Goal: Information Seeking & Learning: Learn about a topic

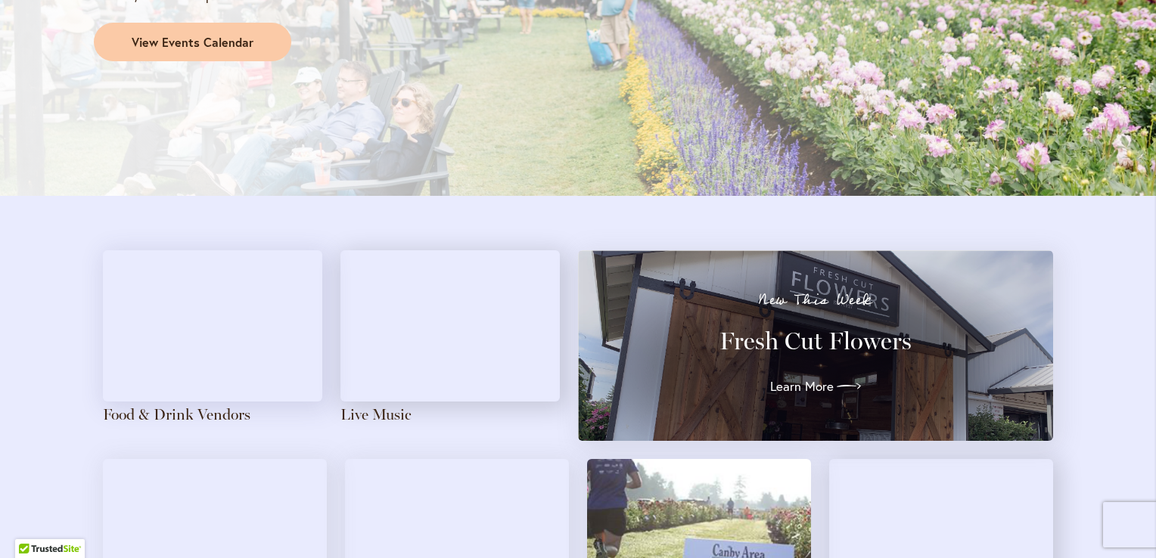
scroll to position [1513, 0]
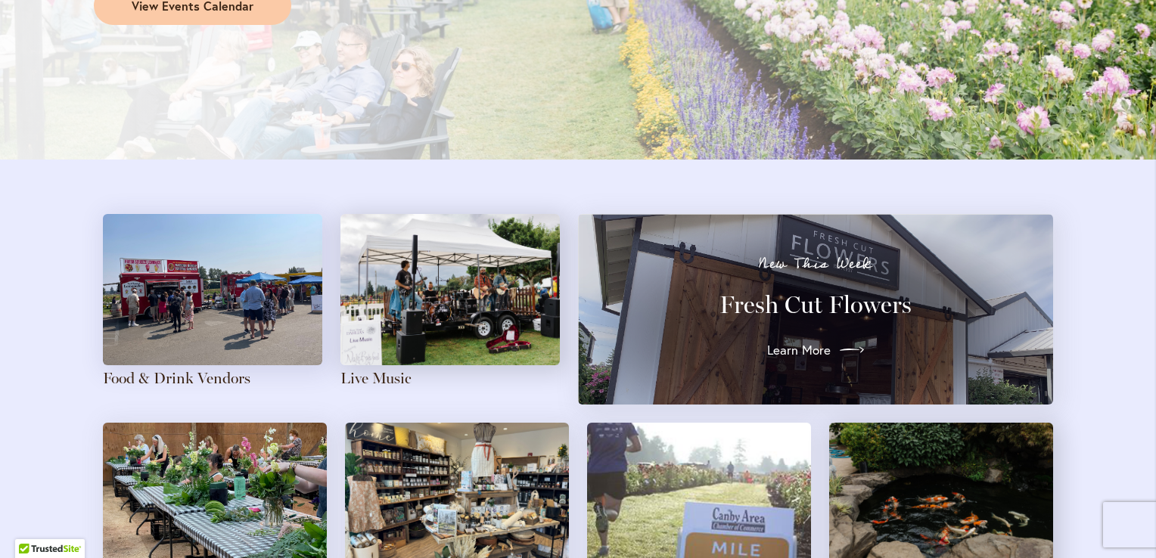
click at [802, 349] on span "Learn More" at bounding box center [799, 350] width 64 height 18
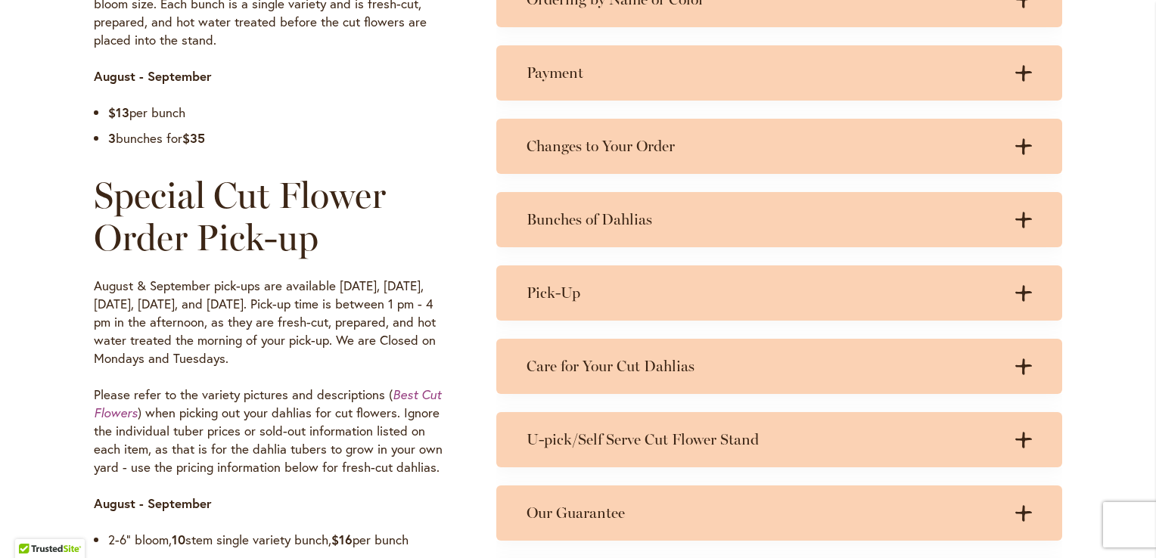
scroll to position [983, 0]
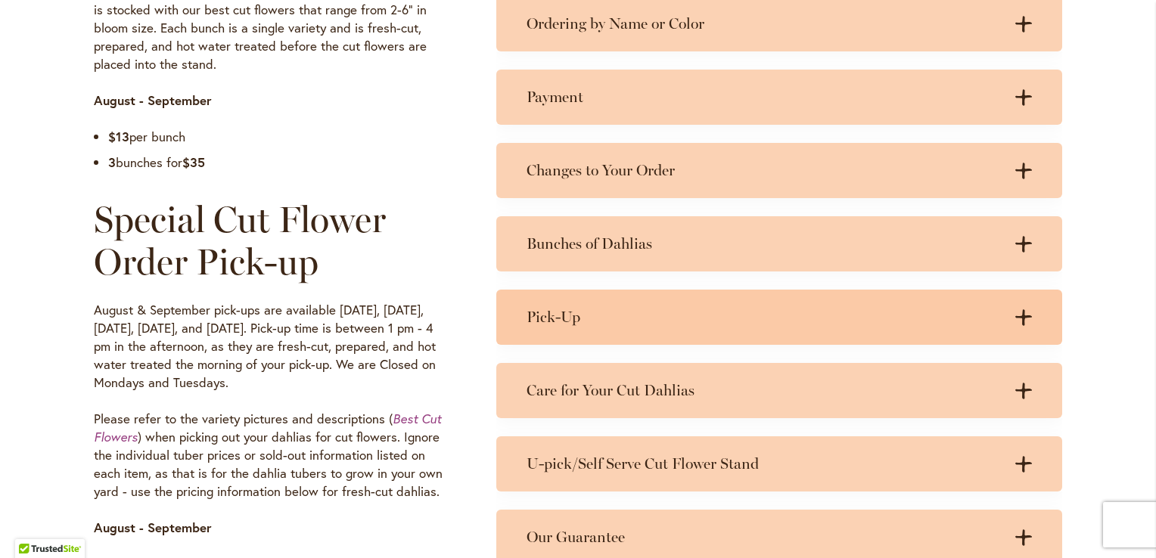
click at [1020, 316] on icon at bounding box center [1023, 317] width 17 height 16
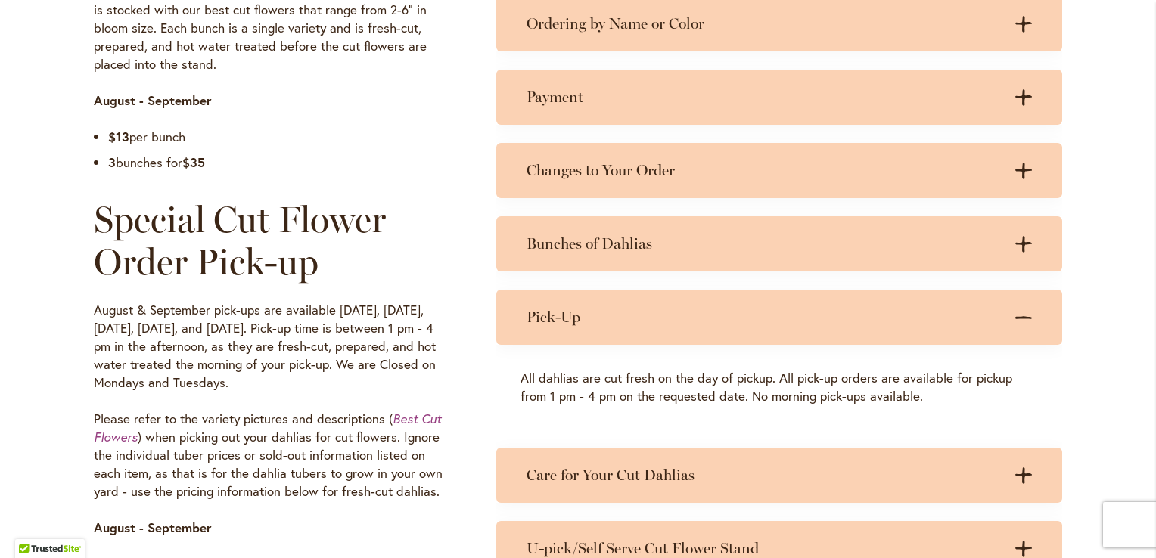
click at [1020, 316] on icon at bounding box center [1023, 317] width 17 height 3
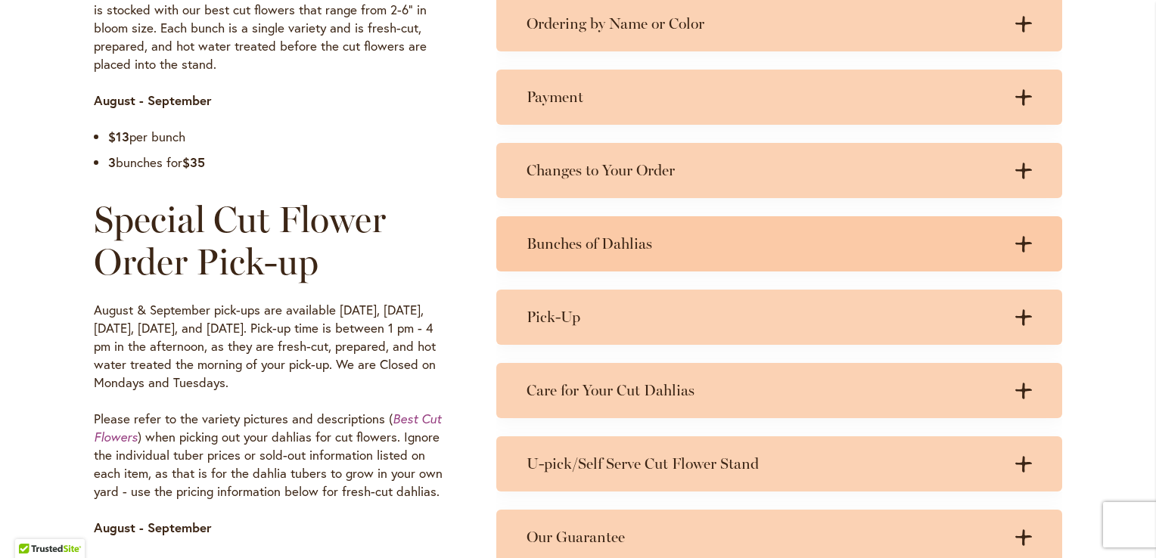
click at [1020, 250] on icon ".cls-1 { fill: #3c2616; stroke-width: 0px; }" at bounding box center [1023, 244] width 17 height 17
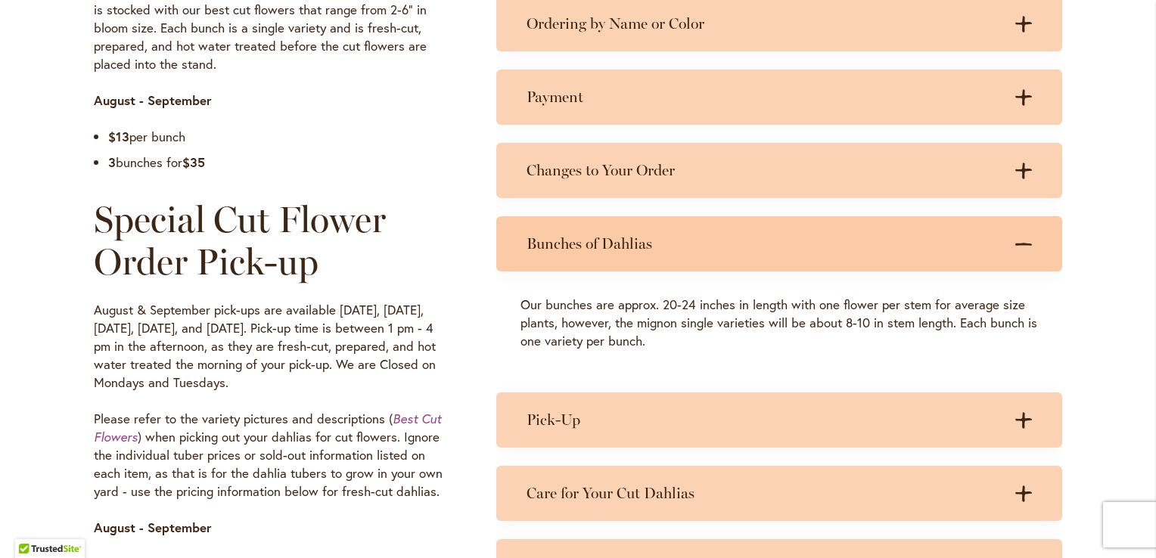
click at [1008, 245] on div ".cls-1 { fill: #3c2616; stroke-width: 0px; } .cls-1 { fill: #3c2616; stroke-wid…" at bounding box center [1017, 244] width 30 height 19
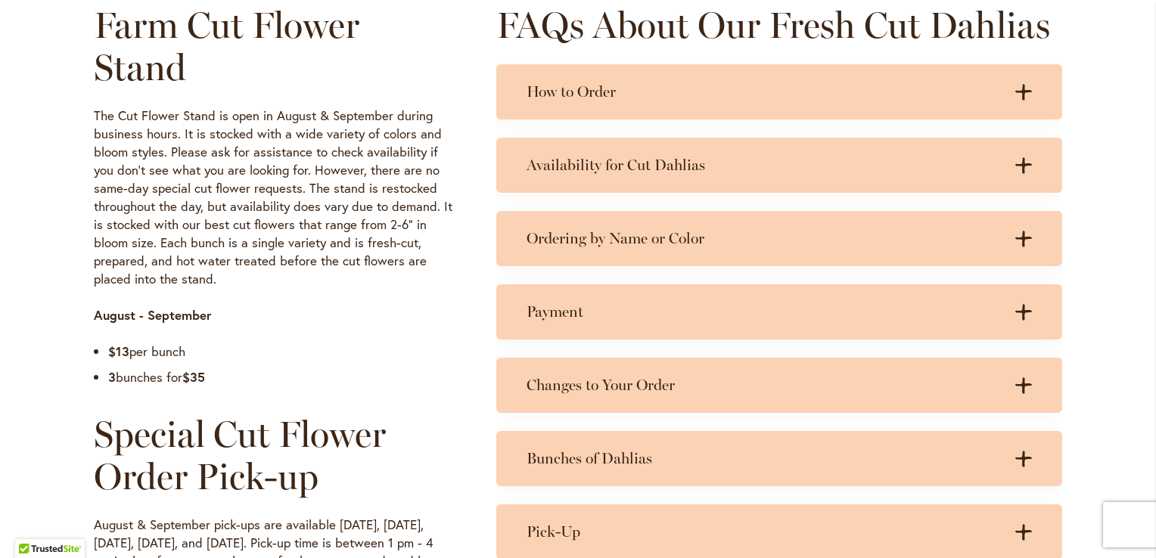
scroll to position [756, 0]
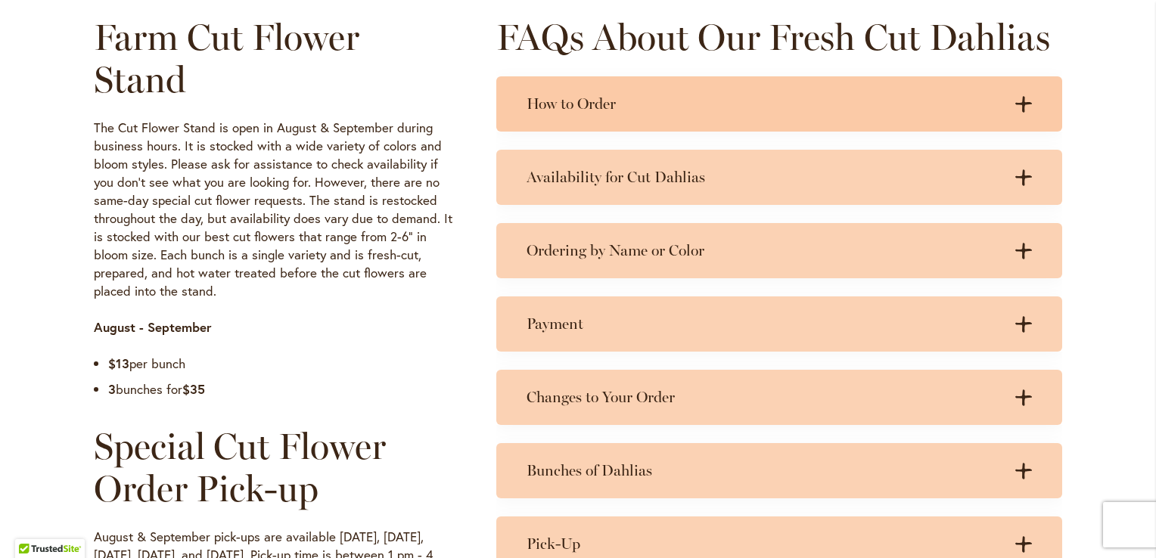
click at [1015, 103] on icon at bounding box center [1023, 104] width 17 height 16
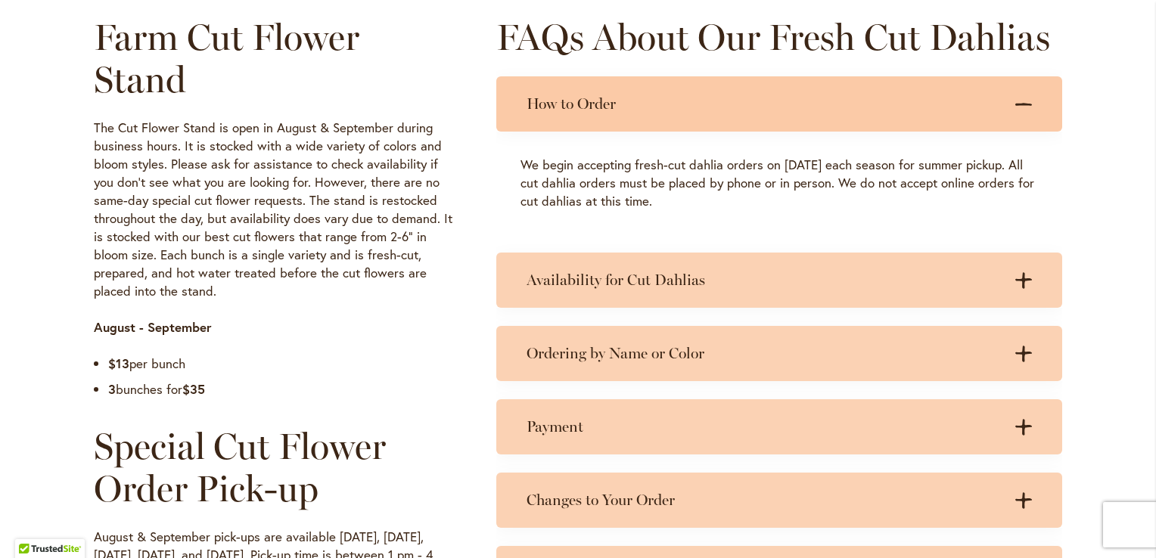
click at [1018, 101] on icon ".cls-1 { fill: #3c2616; stroke-width: 0px; }" at bounding box center [1023, 104] width 17 height 17
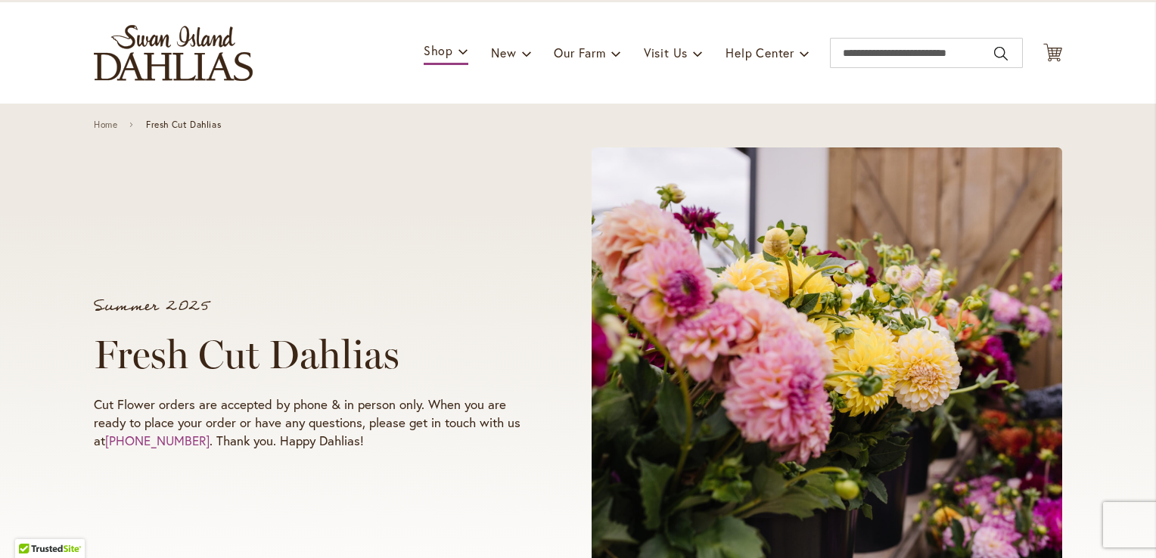
scroll to position [0, 0]
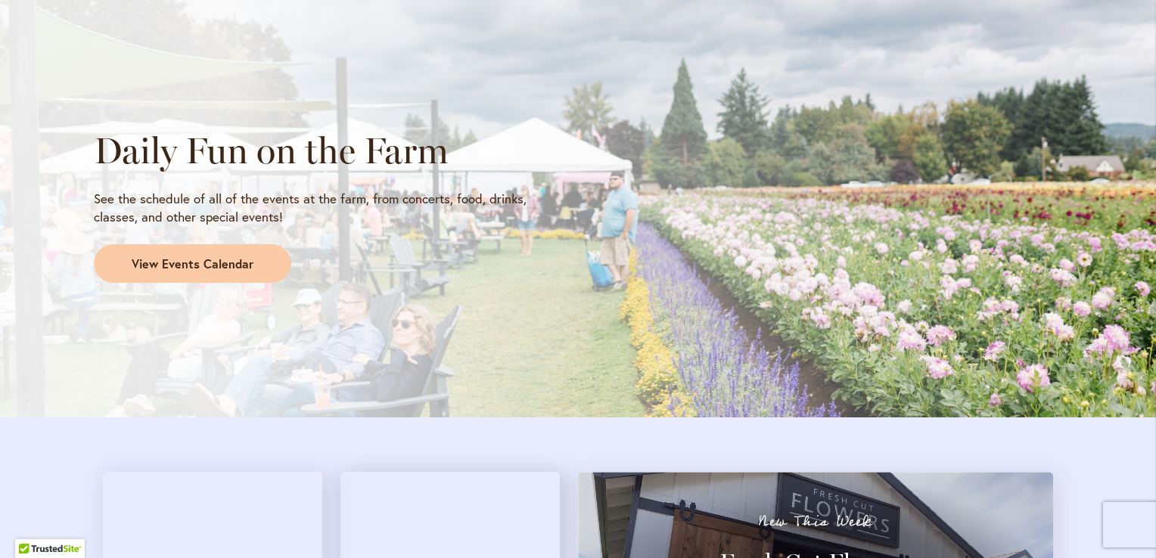
scroll to position [1286, 0]
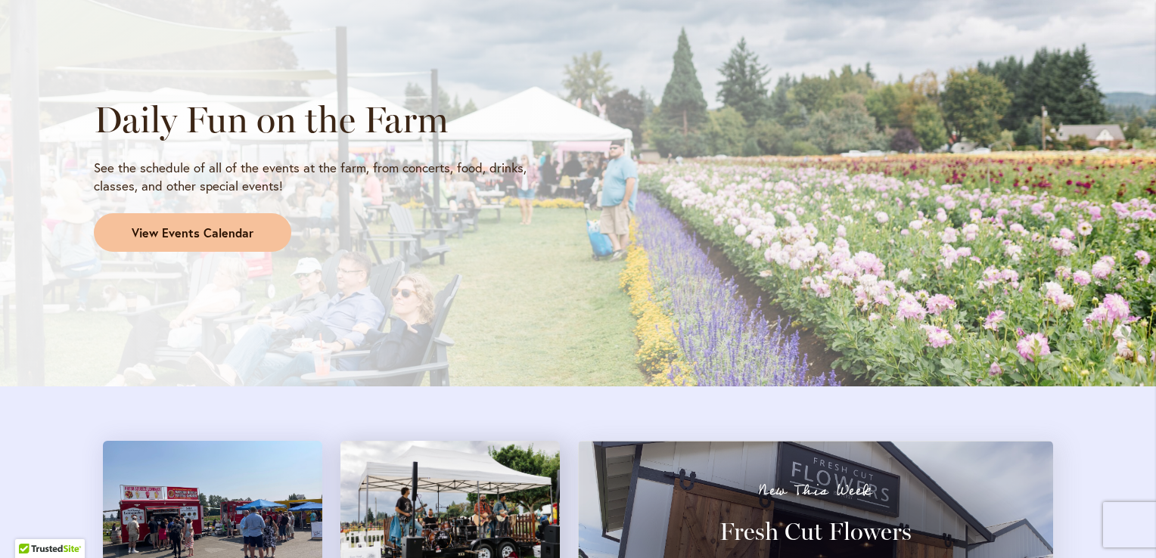
click at [221, 233] on span "View Events Calendar" at bounding box center [193, 233] width 122 height 17
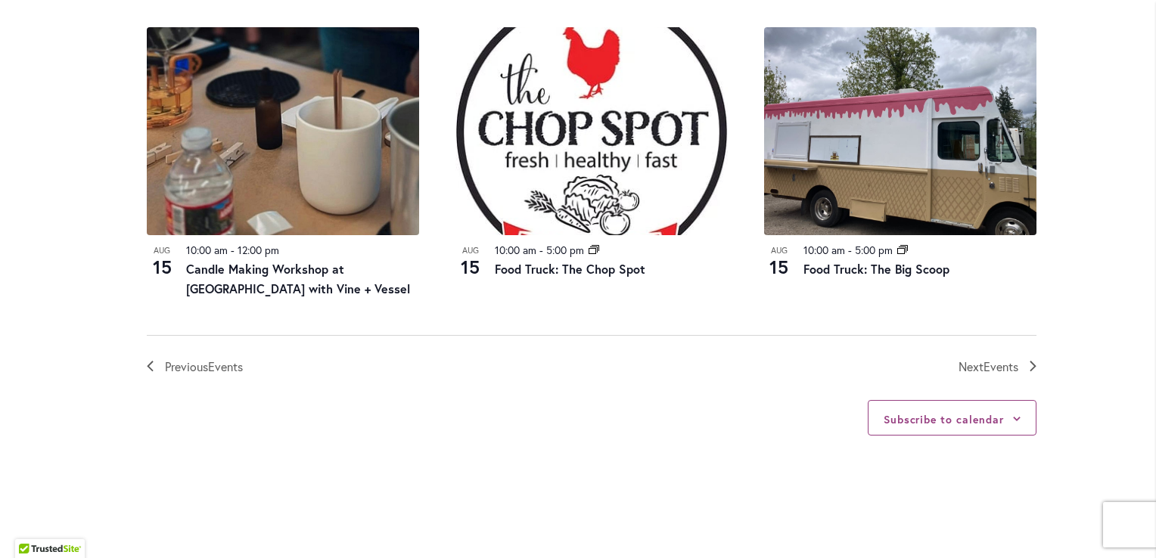
scroll to position [1740, 0]
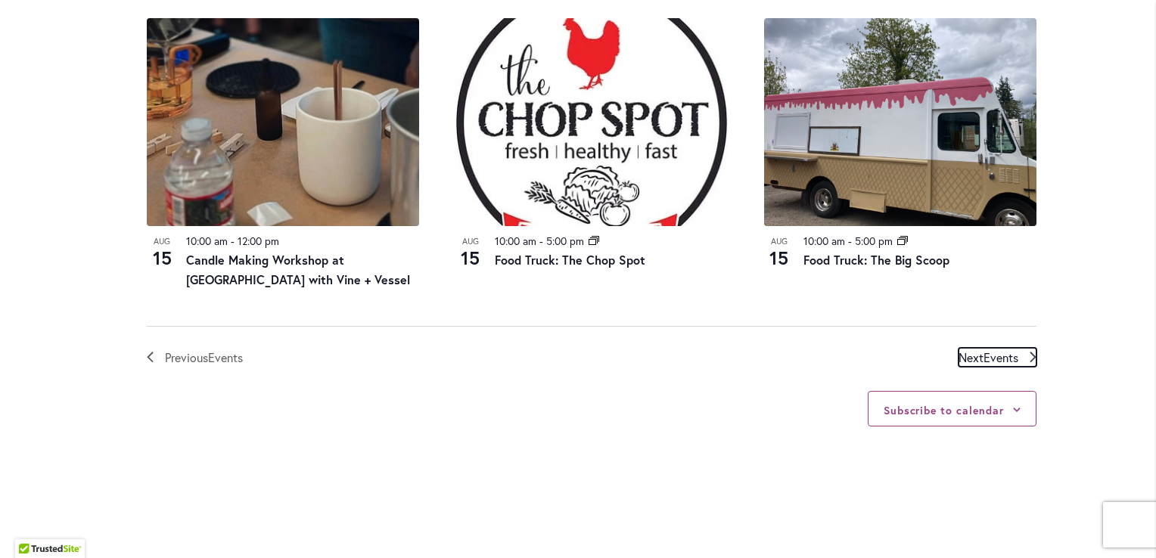
click at [983, 358] on span "Events" at bounding box center [1000, 357] width 35 height 16
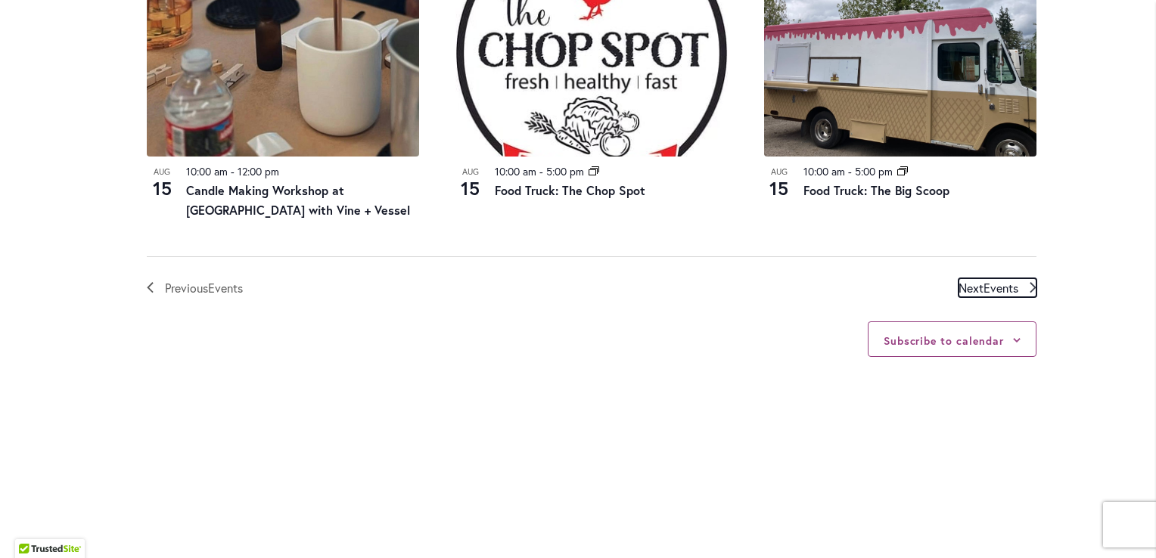
scroll to position [1804, 0]
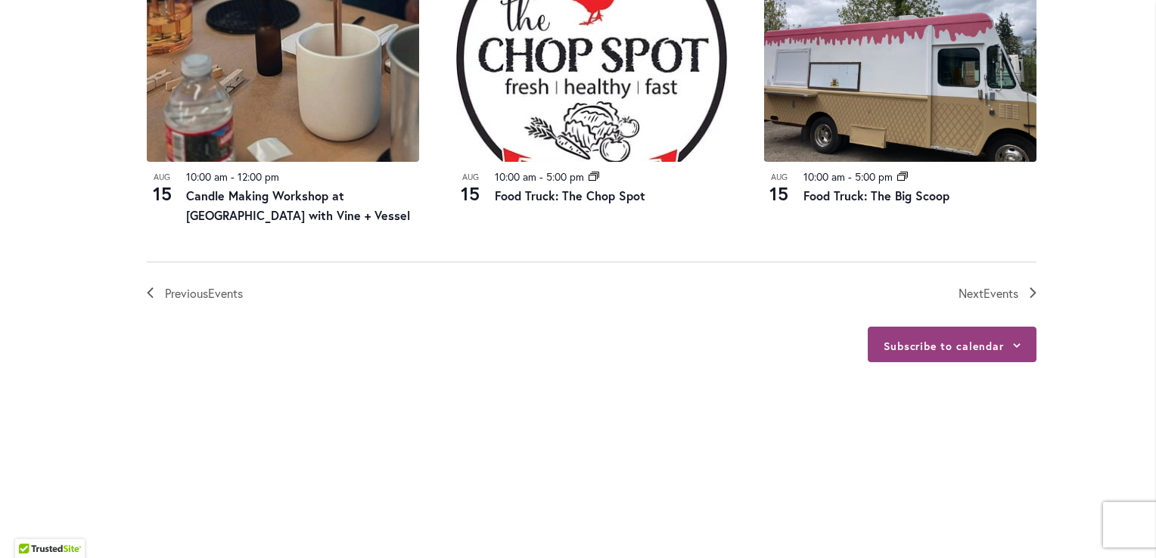
click at [1006, 346] on div "Subscribe to calendar" at bounding box center [952, 345] width 169 height 36
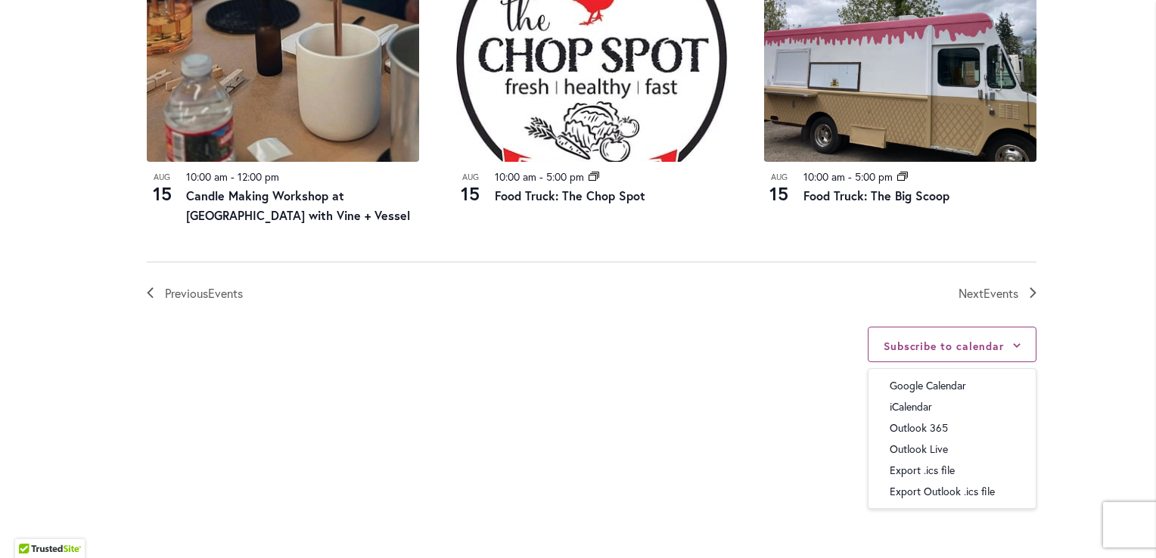
click at [667, 421] on div "Subscribe to calendar Google Calendar iCalendar Outlook 365 Outlook Live Export…" at bounding box center [592, 415] width 890 height 225
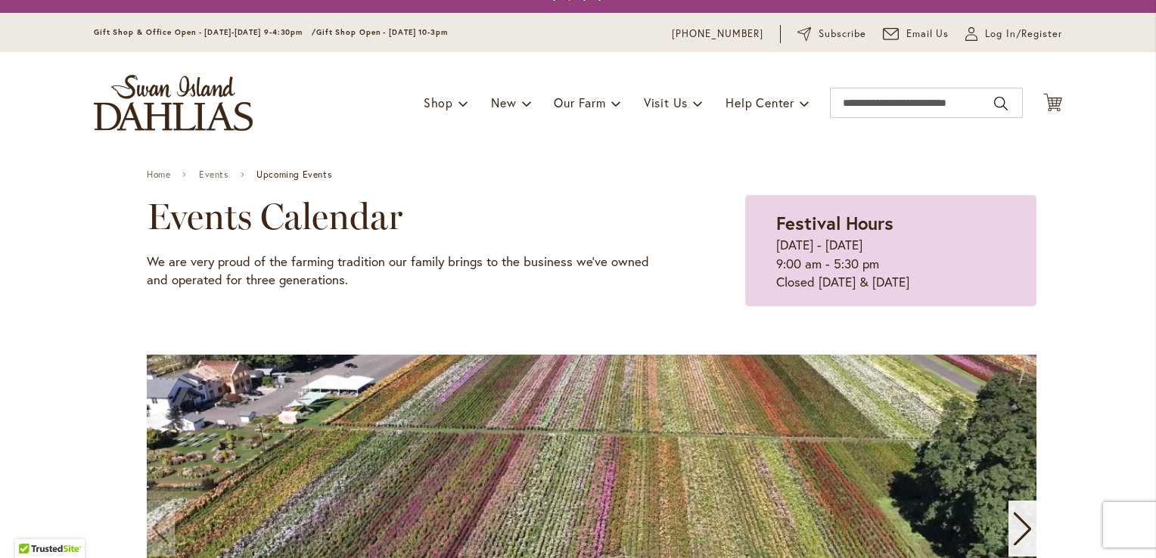
scroll to position [0, 0]
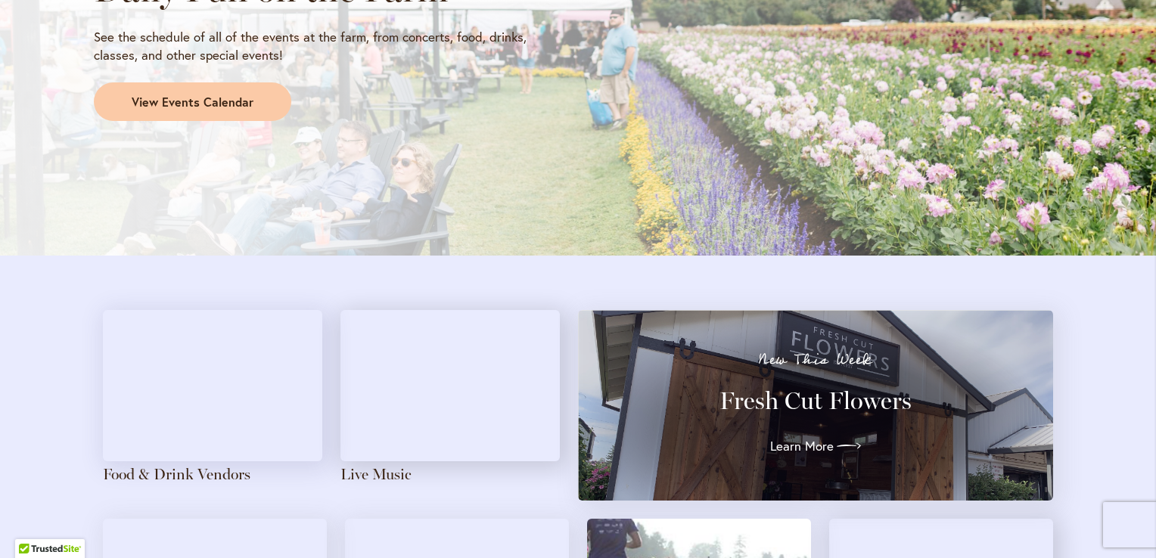
scroll to position [1513, 0]
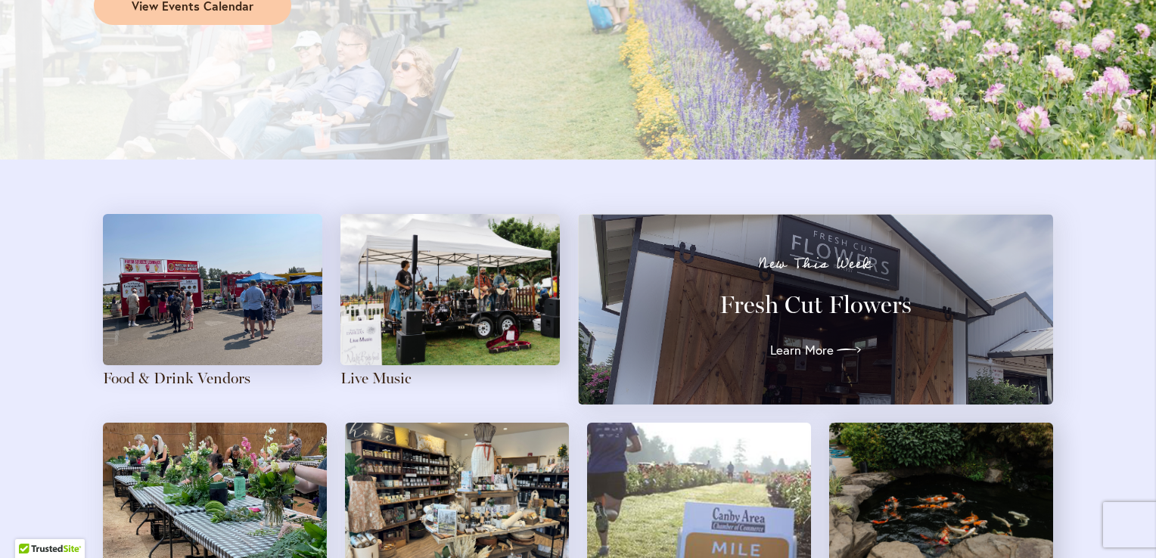
click at [449, 331] on img at bounding box center [449, 289] width 219 height 151
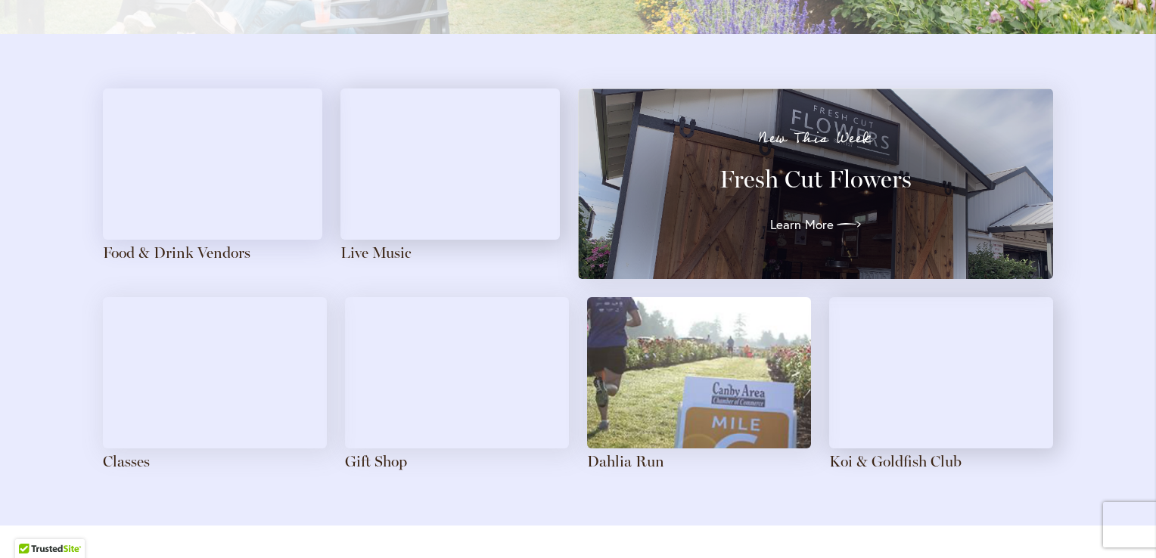
scroll to position [1664, 0]
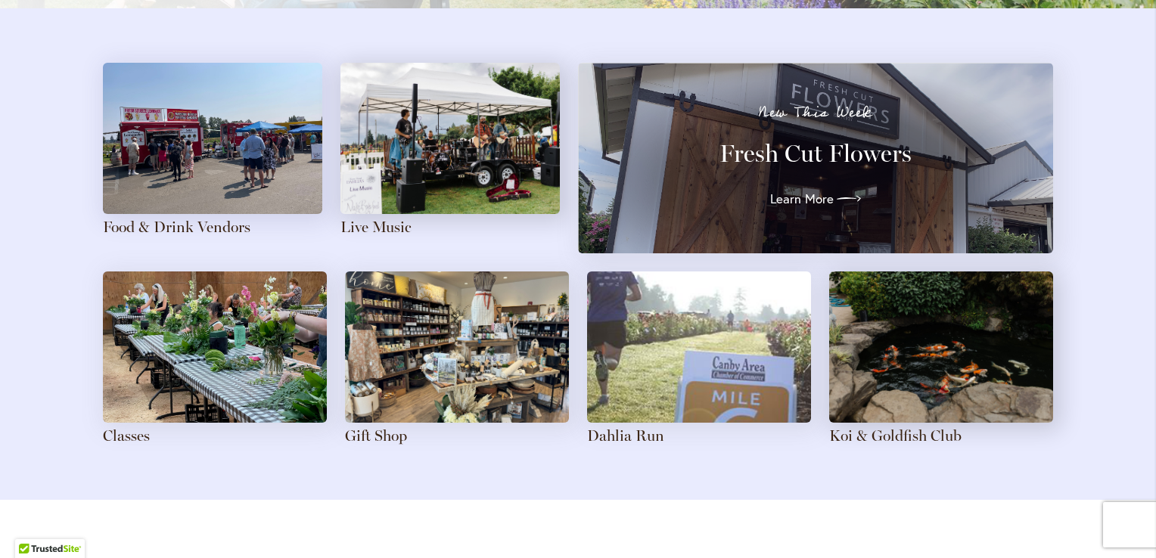
click at [449, 362] on img at bounding box center [457, 347] width 224 height 151
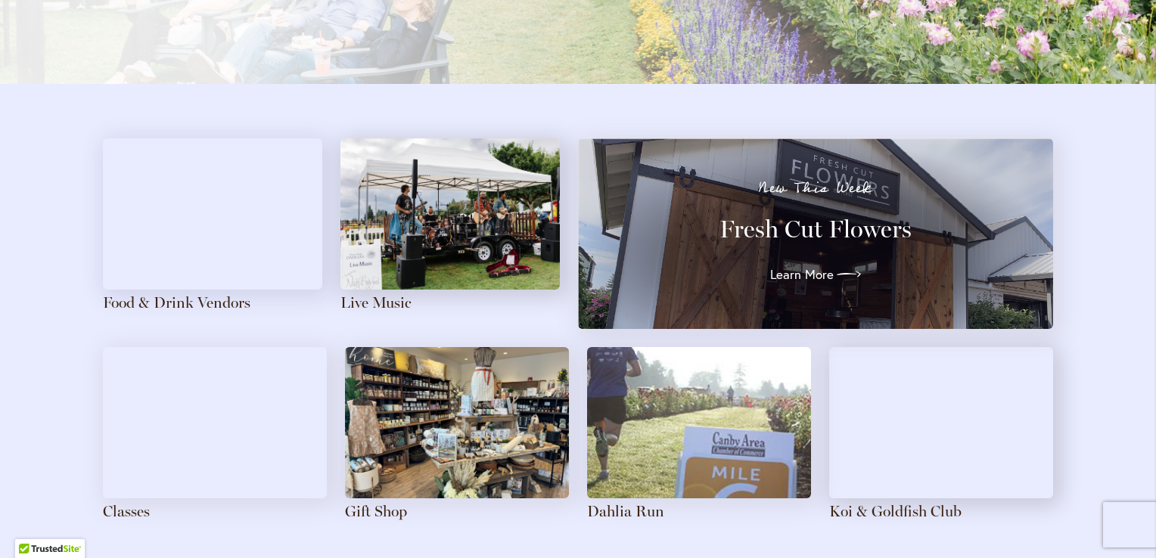
scroll to position [1816, 0]
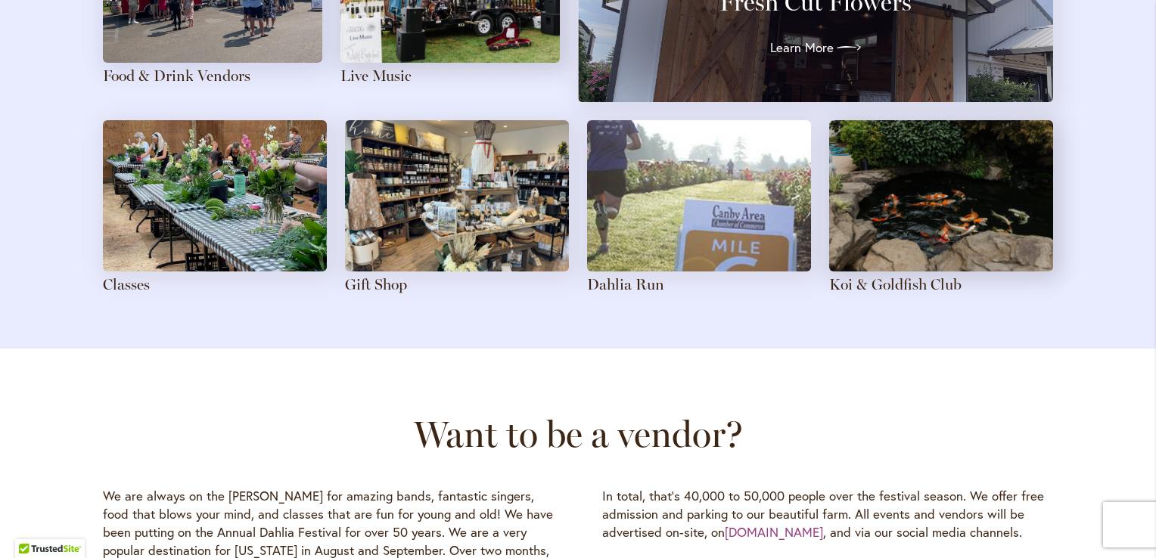
click at [681, 228] on img at bounding box center [699, 195] width 224 height 151
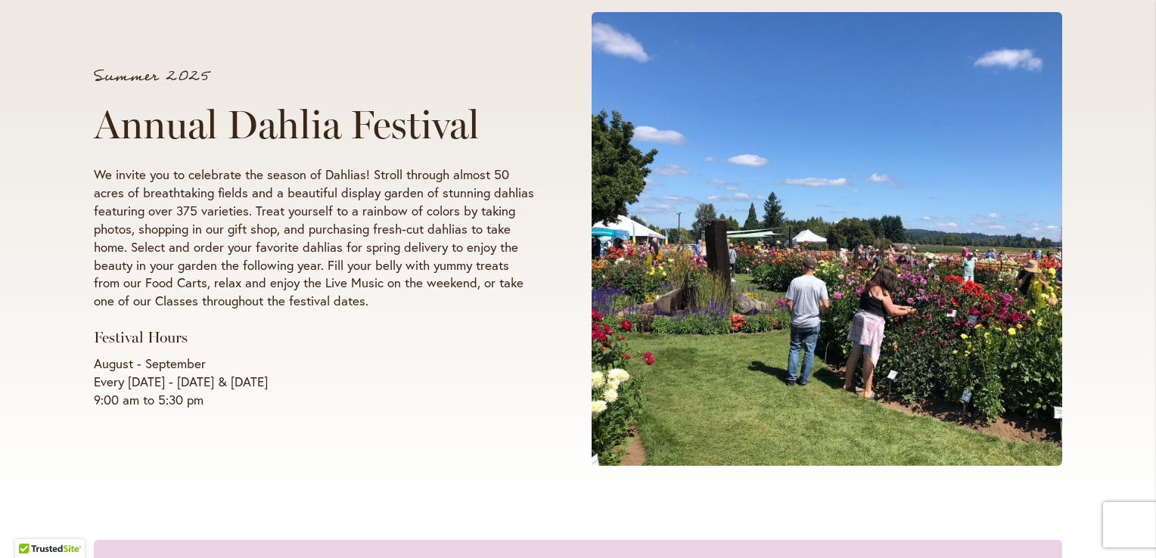
scroll to position [227, 0]
